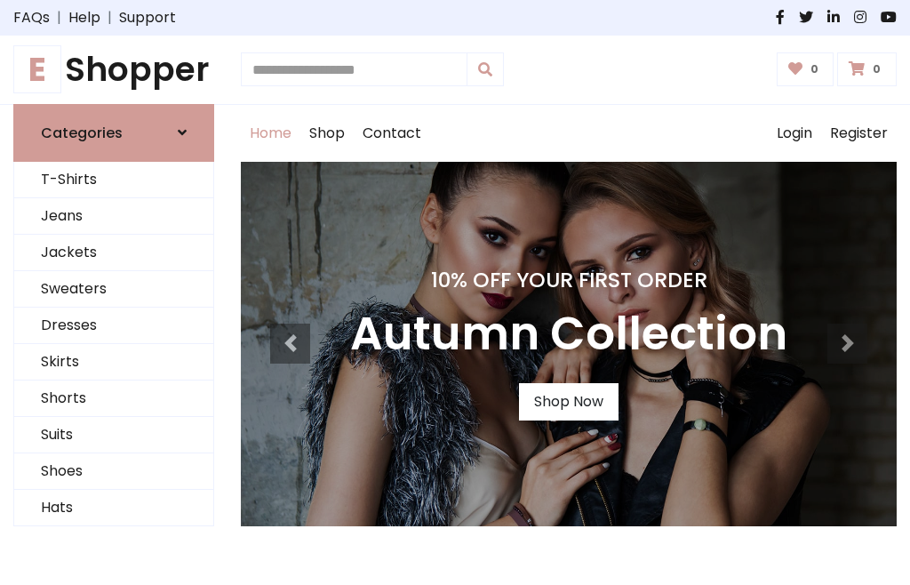
click at [455, 292] on h4 "10% Off Your First Order" at bounding box center [568, 279] width 437 height 25
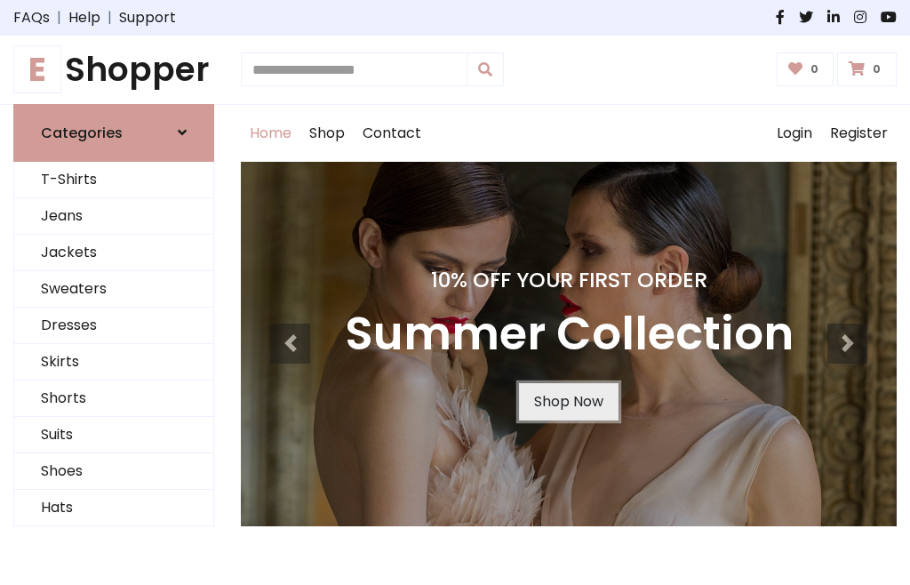
click at [568, 401] on link "Shop Now" at bounding box center [569, 401] width 100 height 37
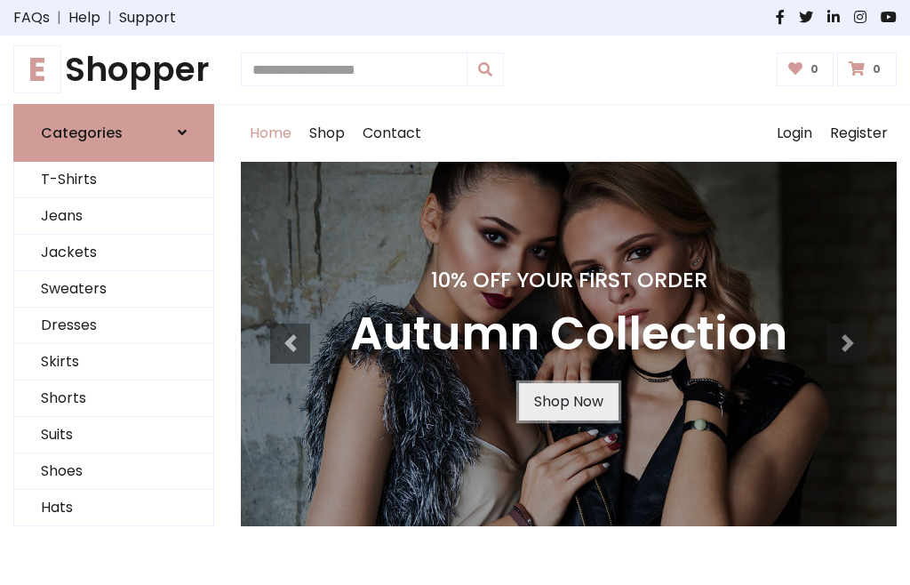
click at [568, 401] on link "Shop Now" at bounding box center [569, 401] width 100 height 37
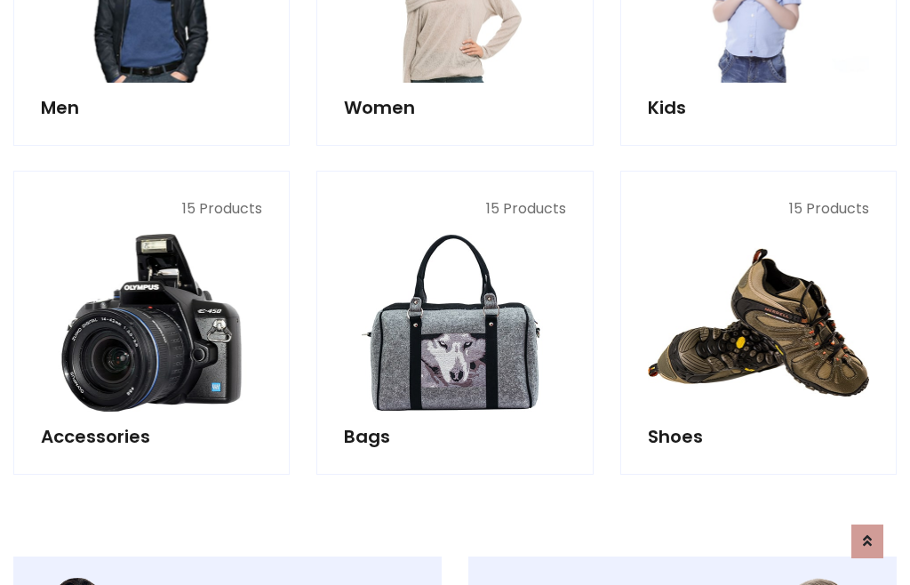
scroll to position [1772, 0]
